Goal: Complete application form

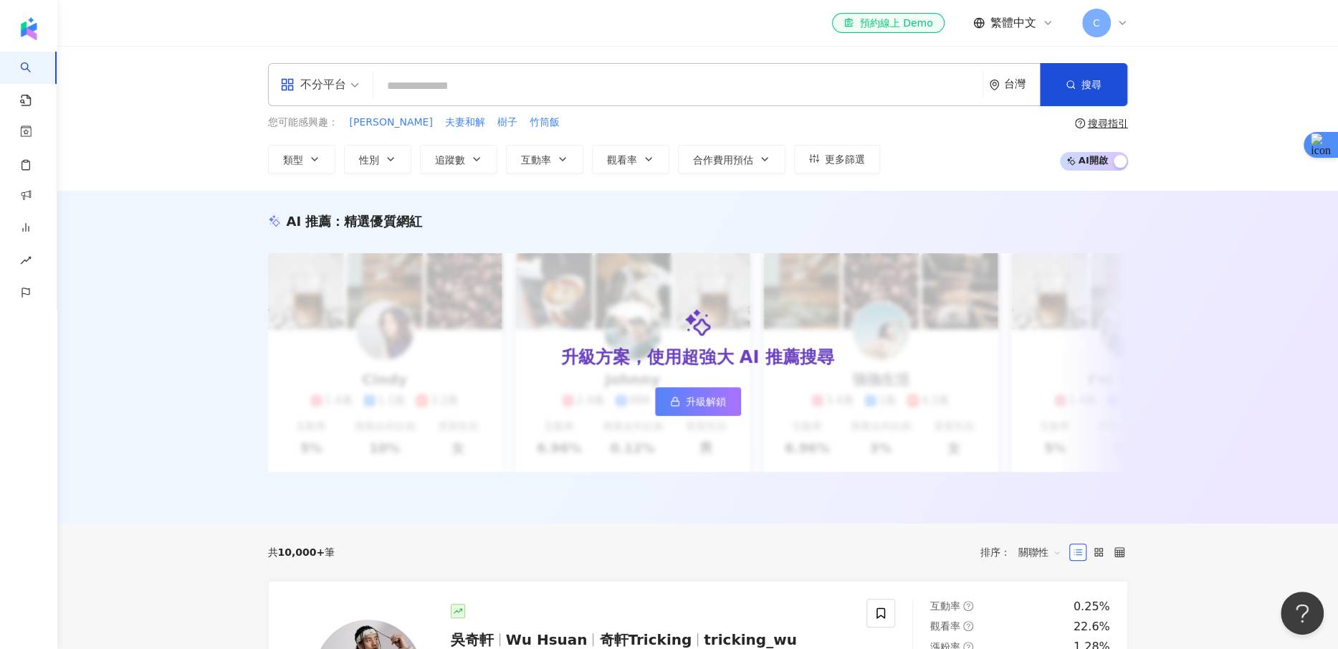
click at [1099, 14] on span "C" at bounding box center [1096, 23] width 29 height 29
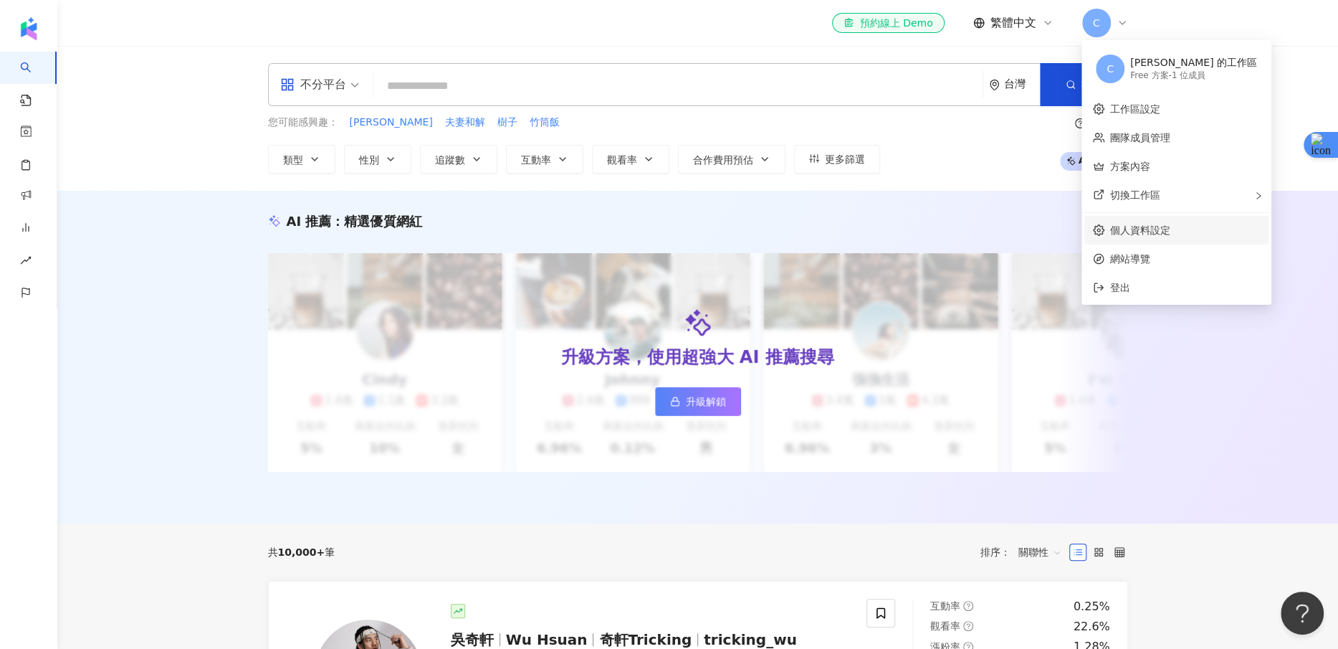
click at [1129, 229] on link "個人資料設定" at bounding box center [1140, 229] width 60 height 11
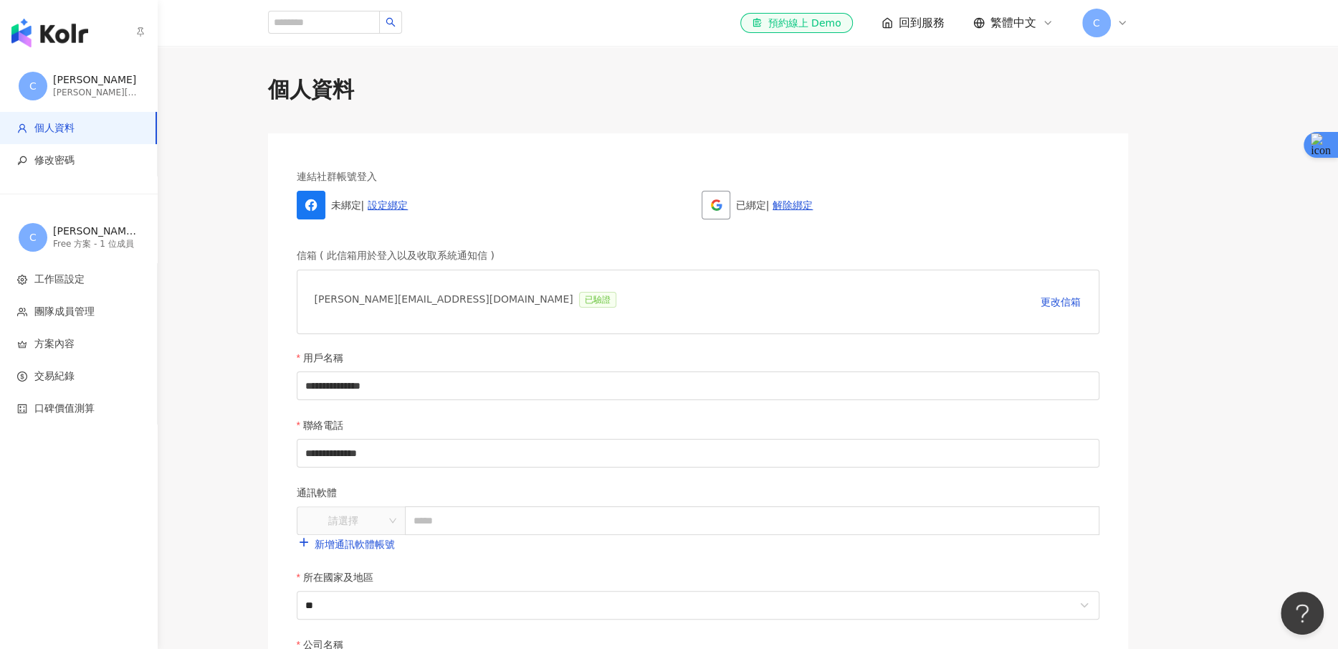
click at [43, 77] on span "C" at bounding box center [33, 86] width 29 height 29
click at [53, 95] on div "[PERSON_NAME][EMAIL_ADDRESS][DOMAIN_NAME]" at bounding box center [96, 93] width 86 height 12
click at [73, 232] on div "[PERSON_NAME] 的工作區" at bounding box center [96, 231] width 86 height 14
click at [71, 274] on span "工作區設定" at bounding box center [59, 279] width 50 height 14
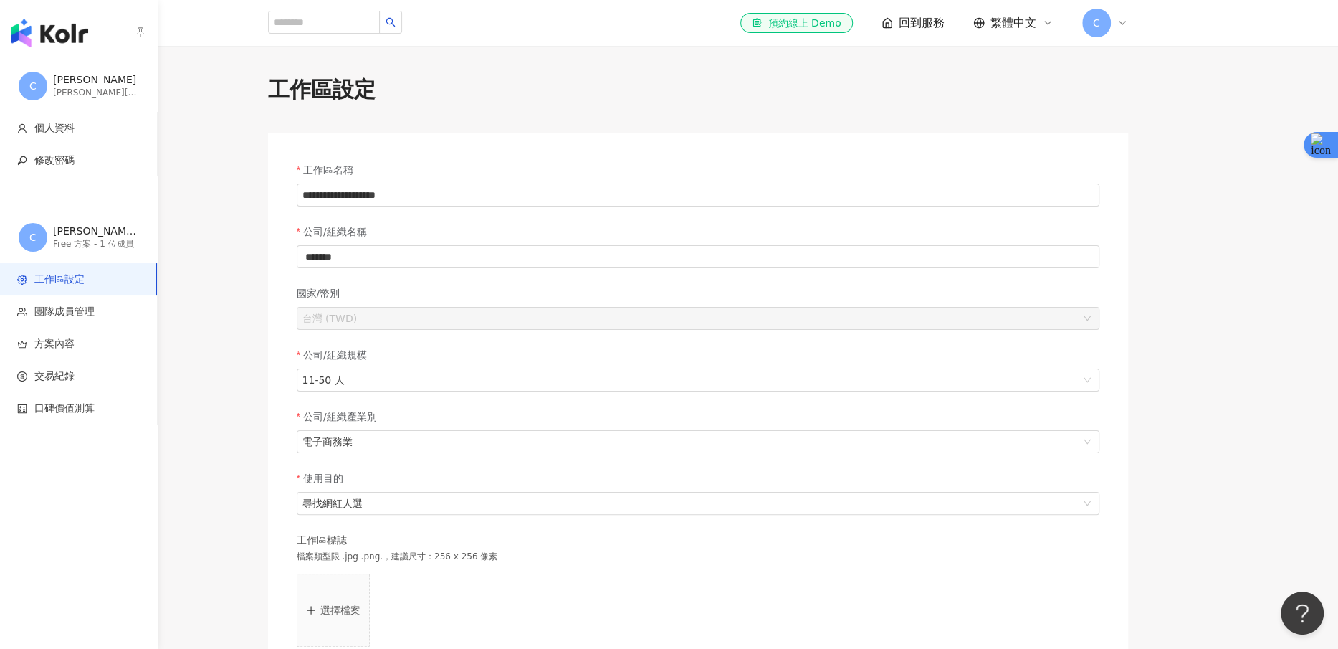
click at [21, 33] on img "button" at bounding box center [49, 33] width 77 height 29
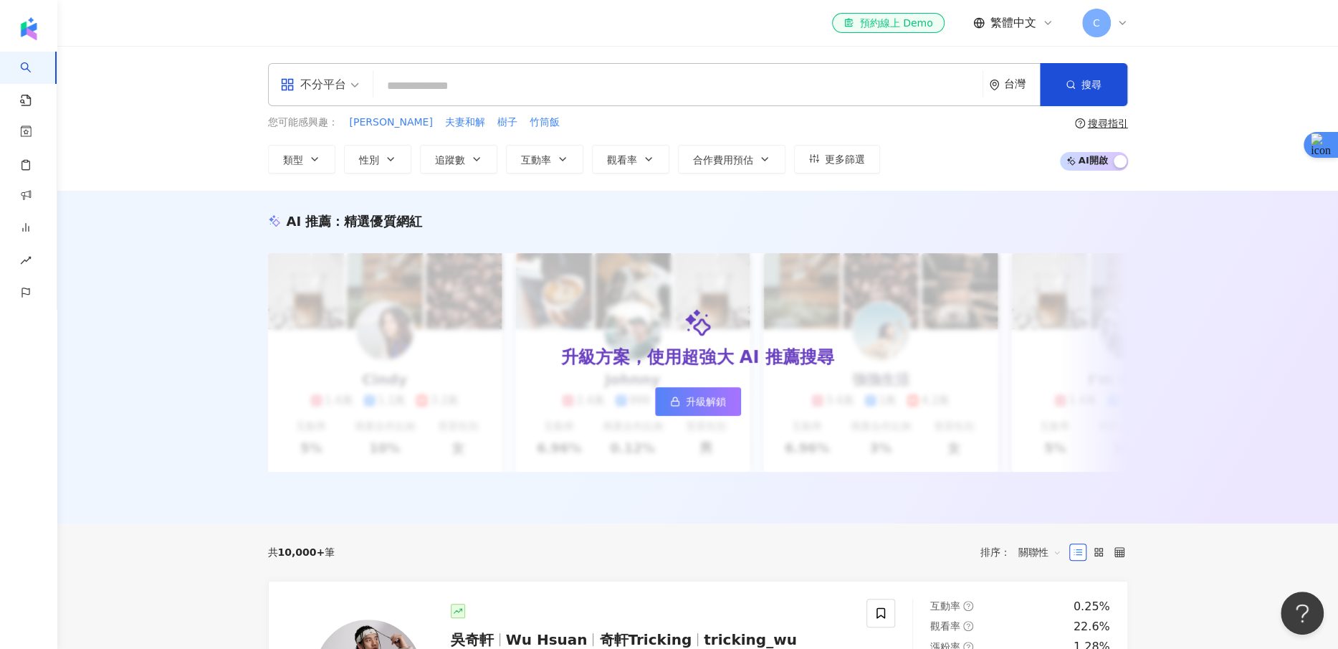
click at [1083, 19] on span "C" at bounding box center [1096, 23] width 29 height 29
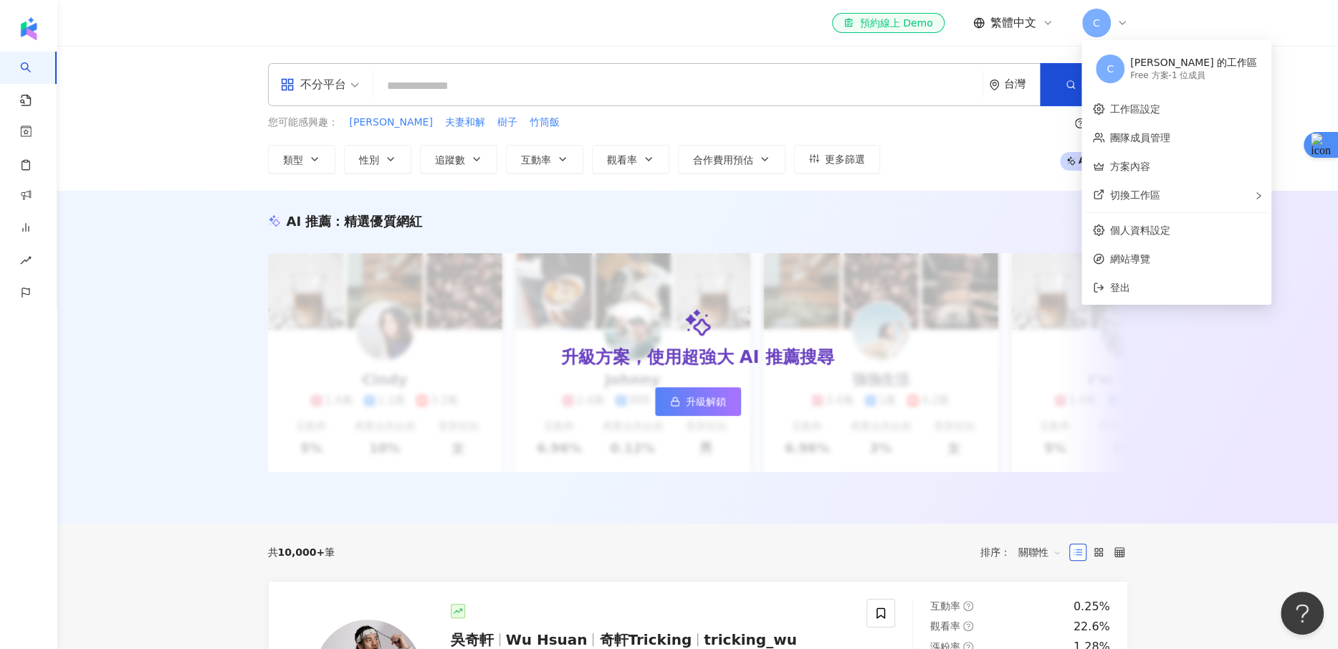
click at [1160, 76] on div "Free 方案 - 1 位成員" at bounding box center [1193, 76] width 127 height 12
click at [1174, 82] on div "[PERSON_NAME] 的工作區 Free 方案 - 1 位成員" at bounding box center [1193, 68] width 127 height 29
click at [1141, 103] on link "工作區設定" at bounding box center [1135, 108] width 50 height 11
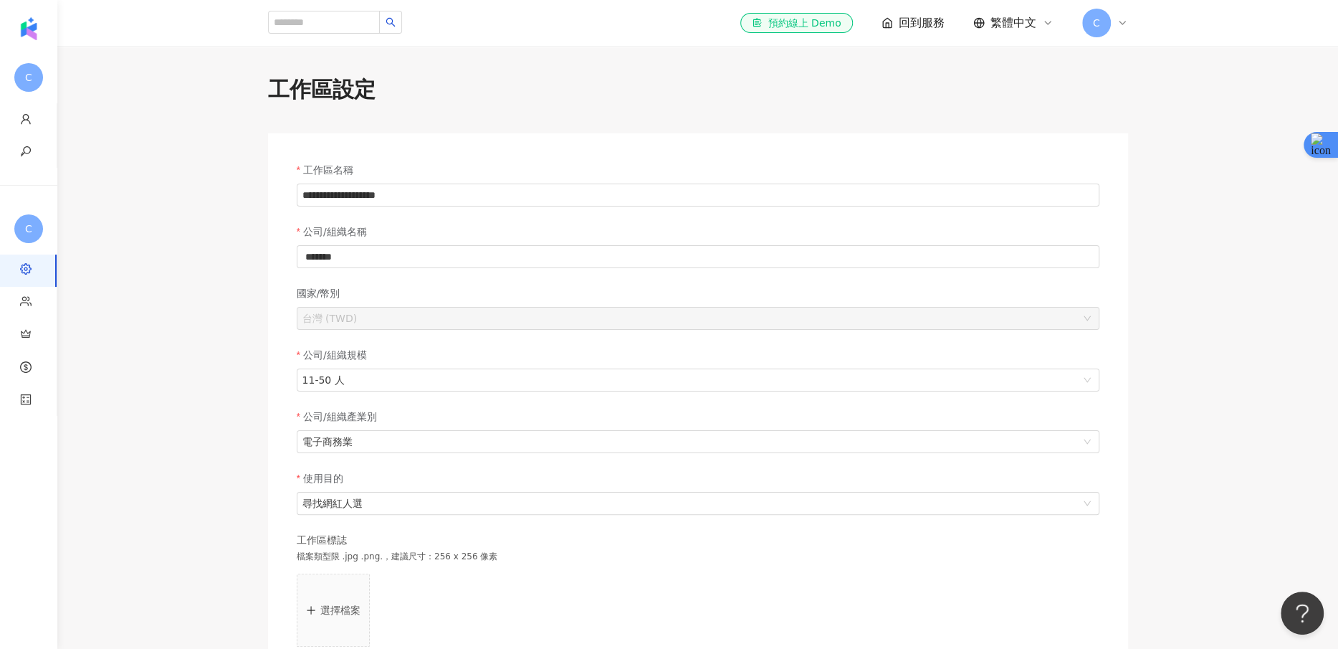
click at [1141, 101] on div "**********" at bounding box center [697, 416] width 917 height 682
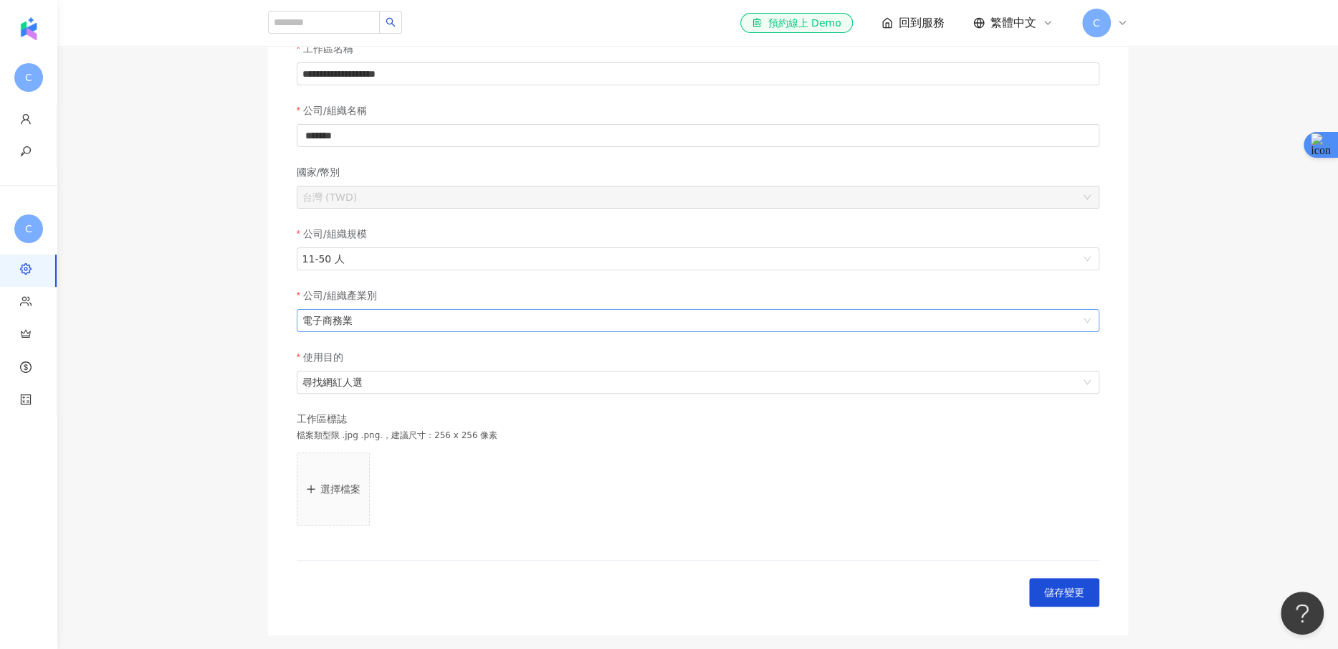
scroll to position [266, 0]
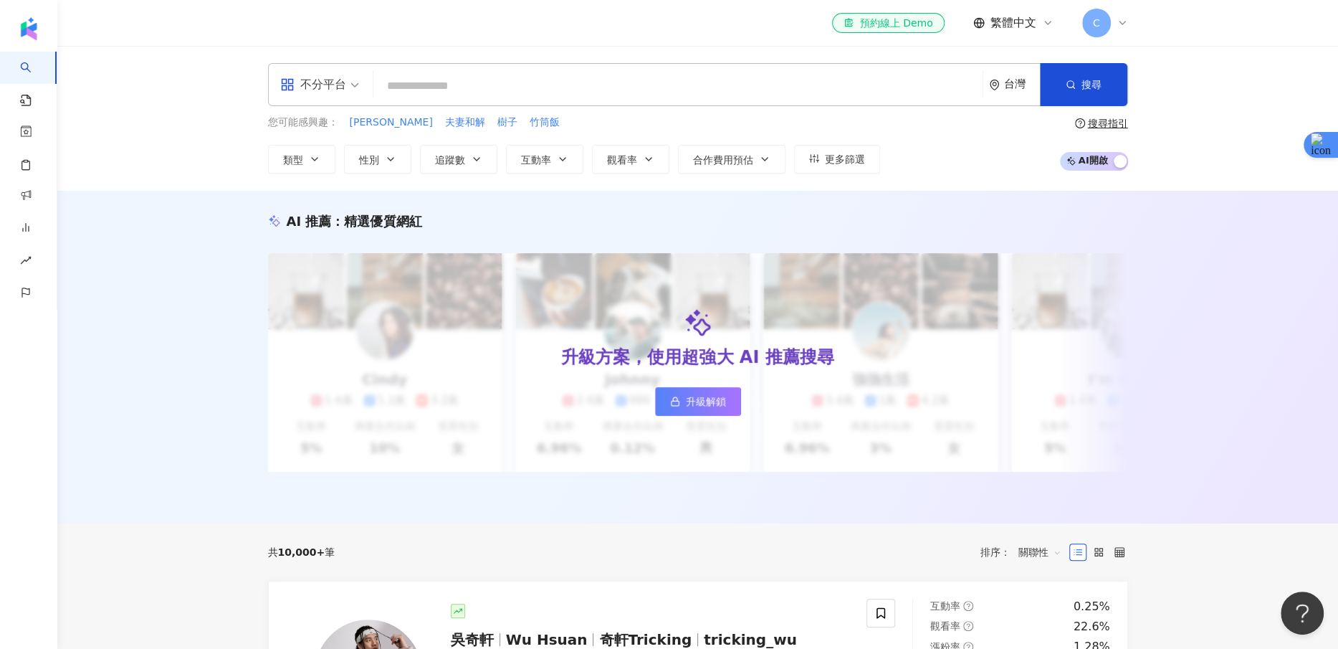
click at [1011, 19] on span "繁體中文" at bounding box center [1013, 23] width 46 height 16
click at [1082, 20] on span "C" at bounding box center [1096, 23] width 29 height 29
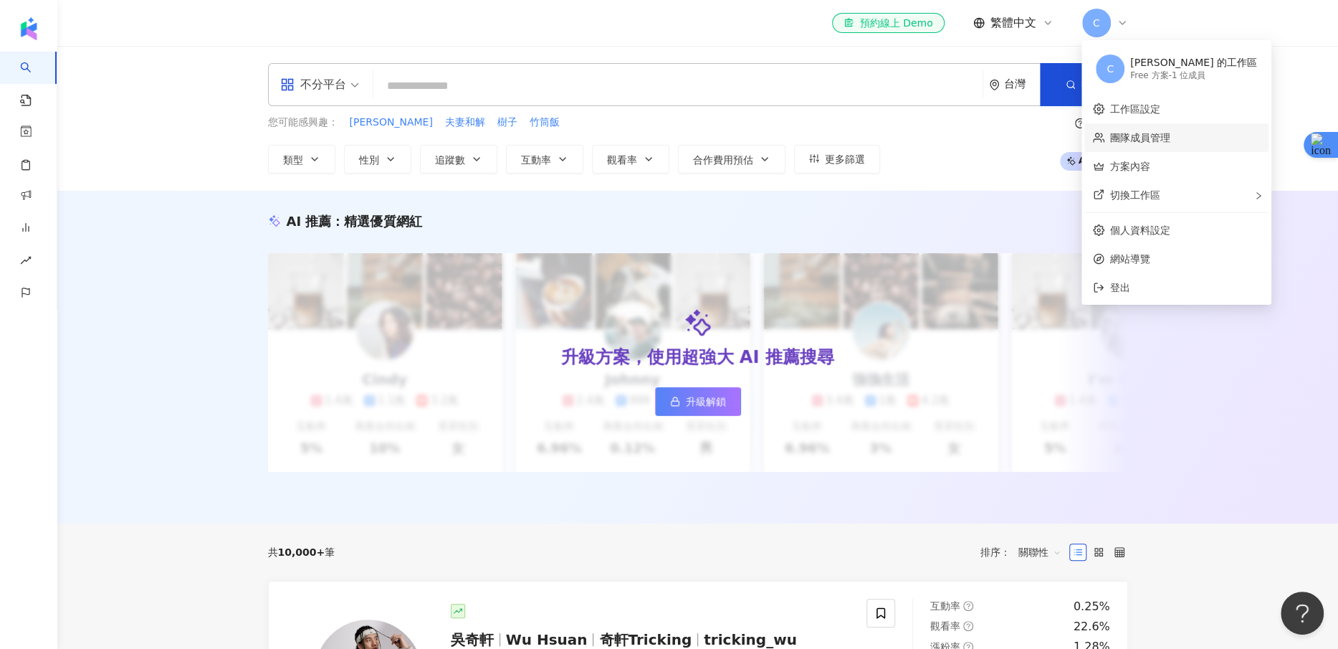
click at [1110, 133] on link "團隊成員管理" at bounding box center [1140, 137] width 60 height 11
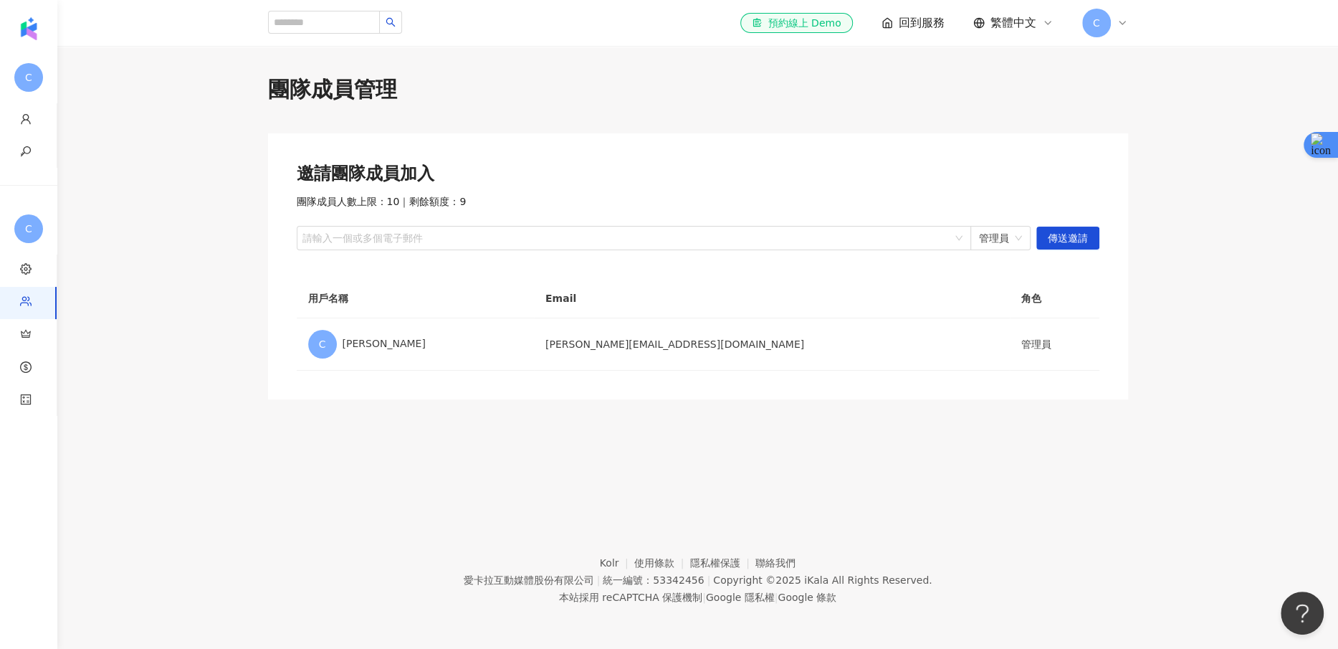
click at [1104, 30] on span "C" at bounding box center [1096, 23] width 29 height 29
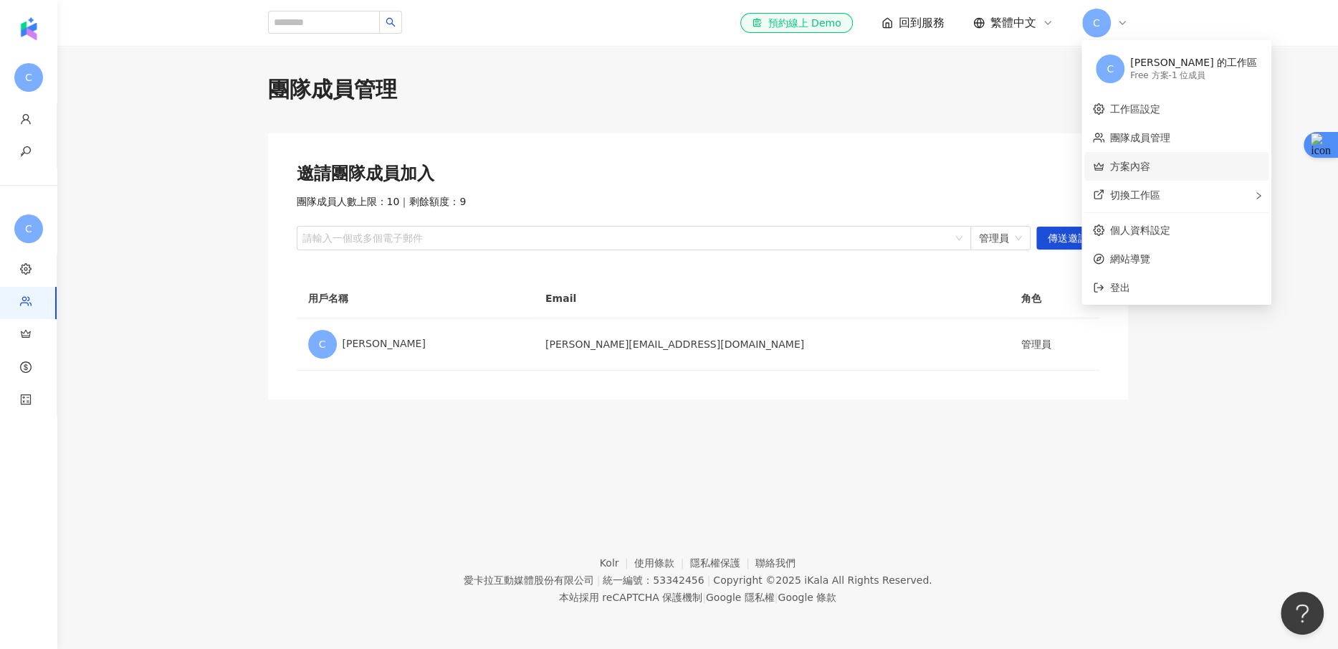
click at [1119, 172] on link "方案內容" at bounding box center [1130, 166] width 40 height 11
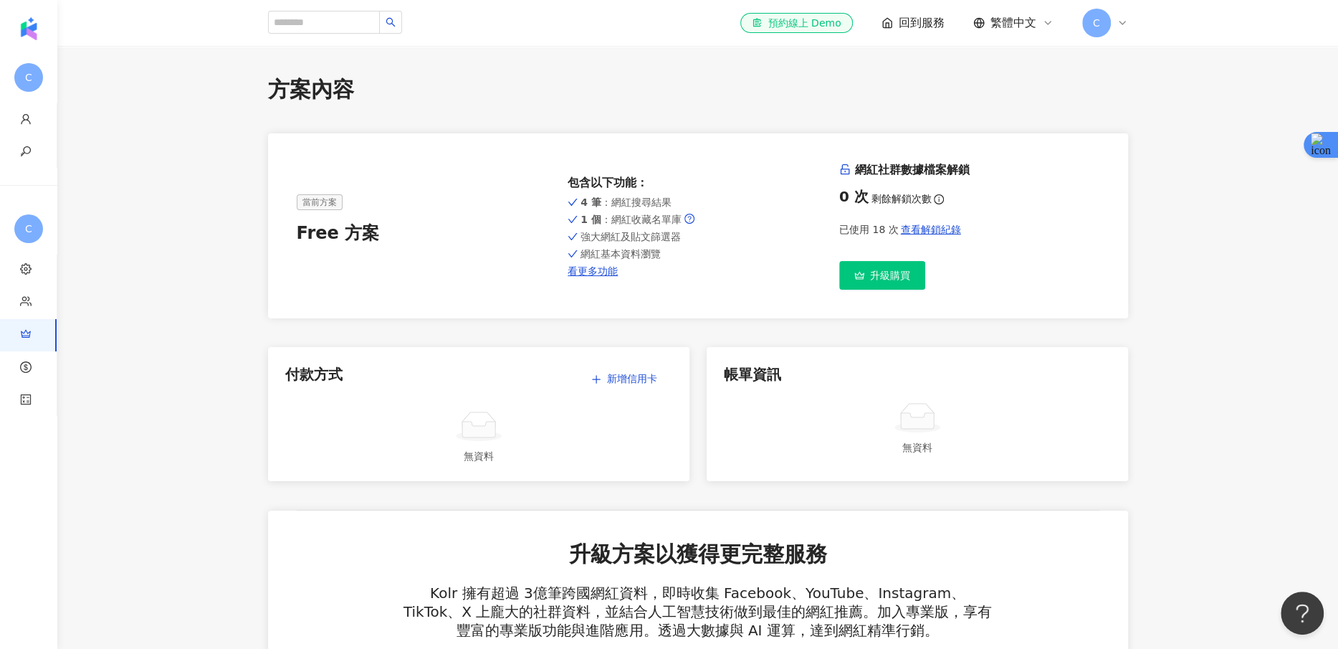
click at [934, 196] on icon "info-circle" at bounding box center [939, 199] width 10 height 10
click at [938, 198] on icon "info-circle" at bounding box center [939, 199] width 10 height 10
click at [934, 201] on icon "info-circle" at bounding box center [939, 199] width 10 height 10
click at [881, 219] on div "已使用 18 次 查看解鎖紀錄" at bounding box center [969, 229] width 260 height 29
click at [1108, 16] on span "C" at bounding box center [1096, 23] width 29 height 29
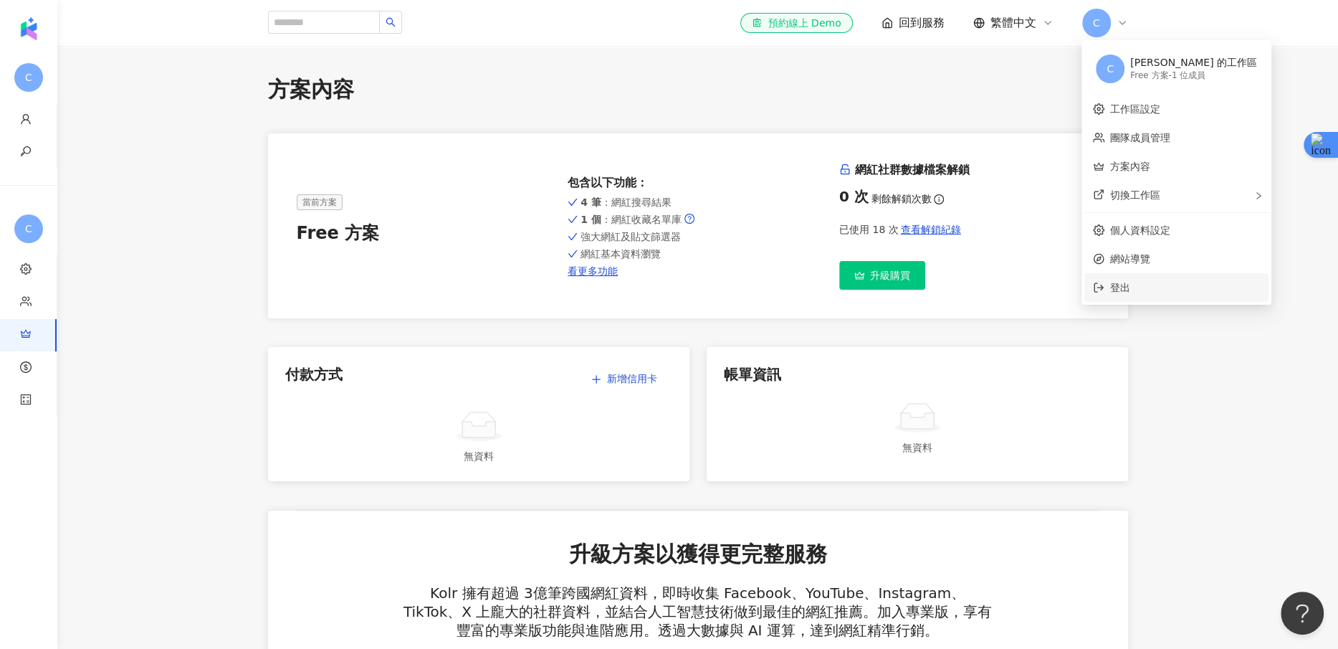
click at [1135, 284] on span "登出" at bounding box center [1185, 287] width 150 height 16
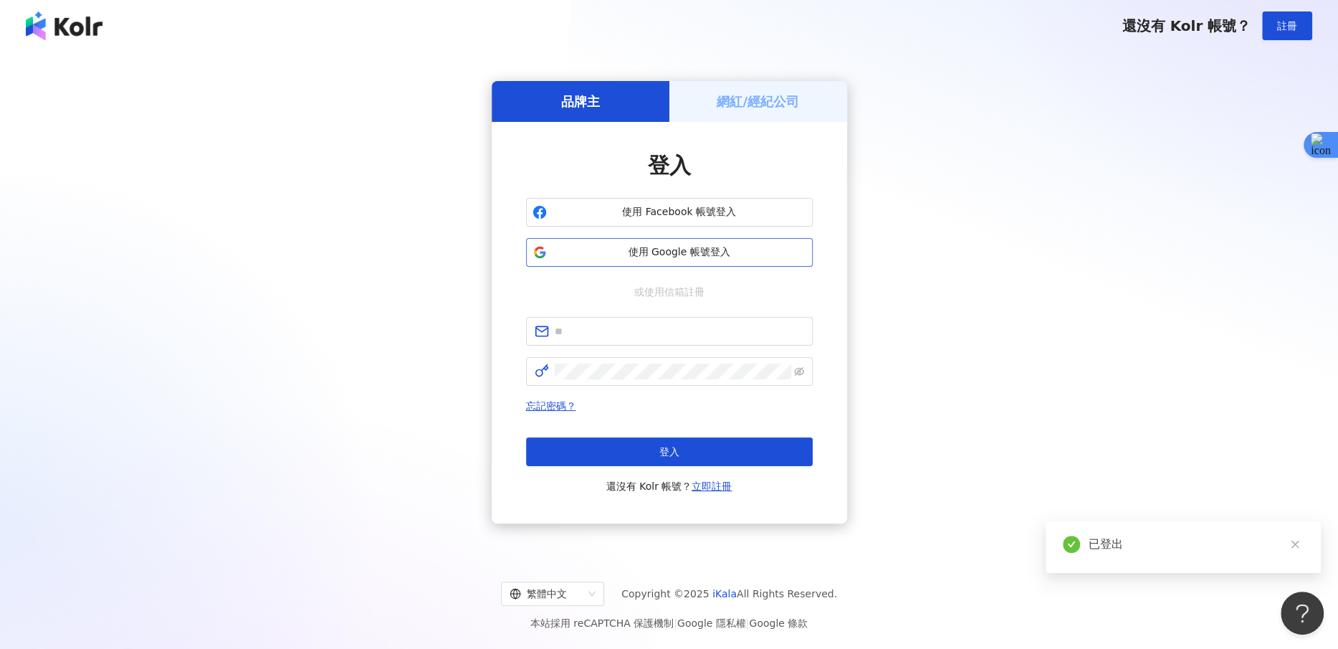
click at [661, 254] on span "使用 Google 帳號登入" at bounding box center [680, 252] width 254 height 14
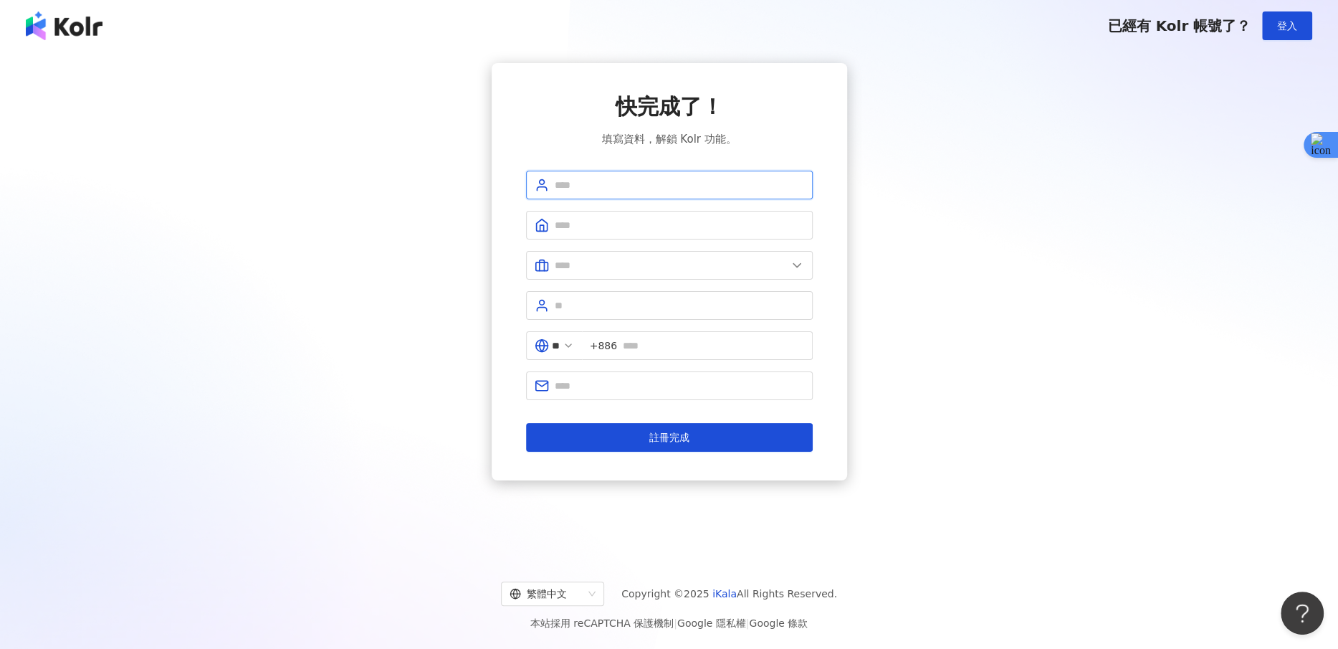
click at [658, 181] on input "text" at bounding box center [679, 185] width 249 height 16
type input "**********"
click at [661, 226] on input "text" at bounding box center [679, 225] width 249 height 16
type input "***"
click at [662, 279] on form "**********" at bounding box center [669, 311] width 287 height 281
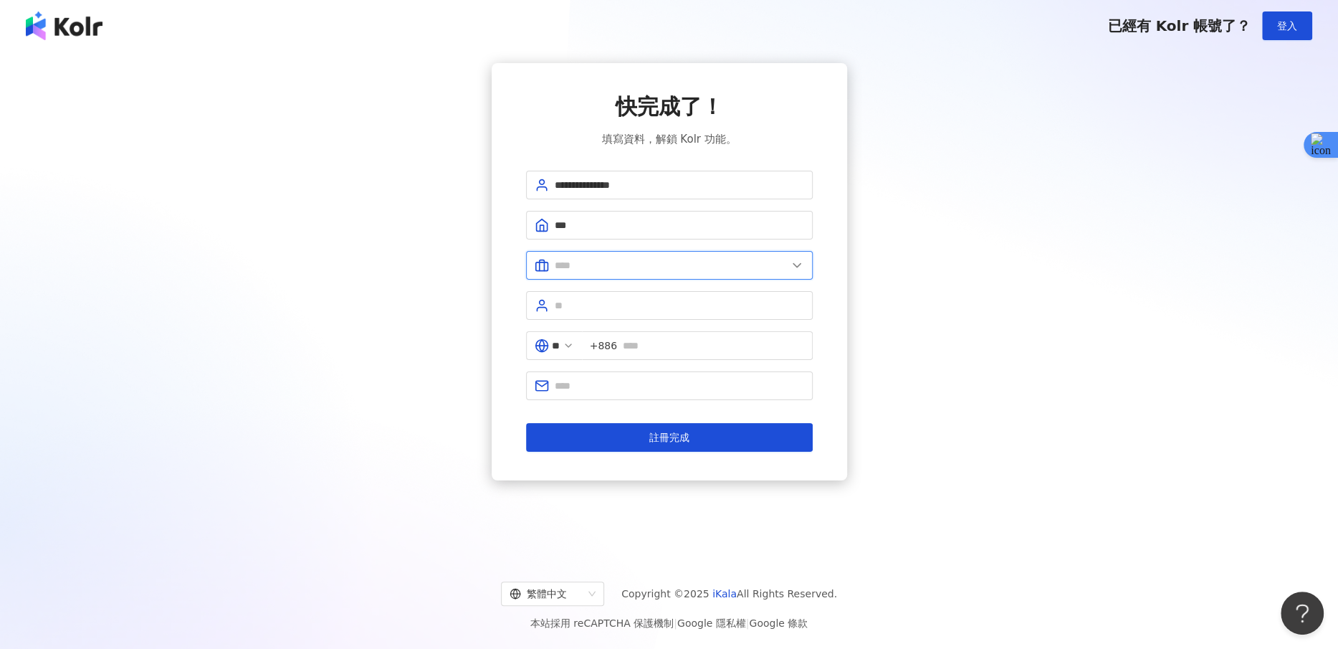
click at [665, 264] on input "text" at bounding box center [671, 265] width 232 height 16
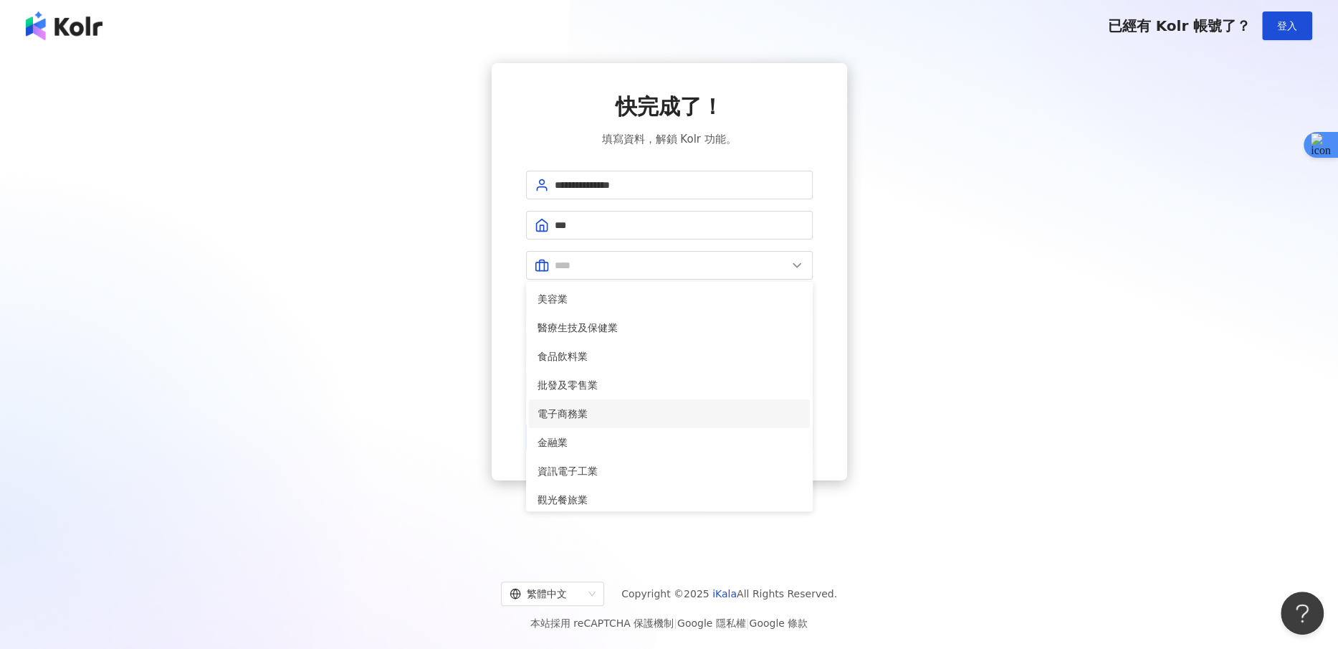
click at [642, 410] on span "電子商務業" at bounding box center [669, 414] width 264 height 16
type input "*****"
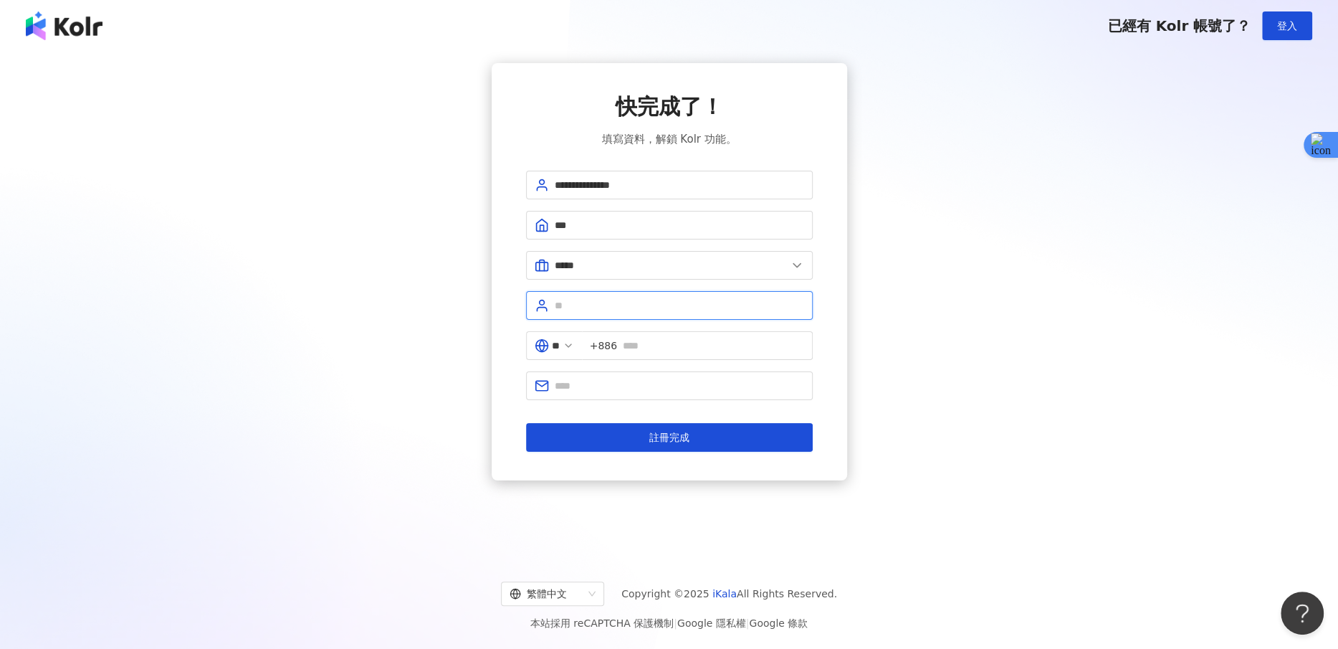
click at [634, 310] on input "text" at bounding box center [679, 305] width 249 height 16
type input "*********"
click at [693, 345] on input "text" at bounding box center [713, 346] width 181 height 16
type input "**********"
click at [684, 378] on input "text" at bounding box center [679, 386] width 249 height 16
